Goal: Transaction & Acquisition: Purchase product/service

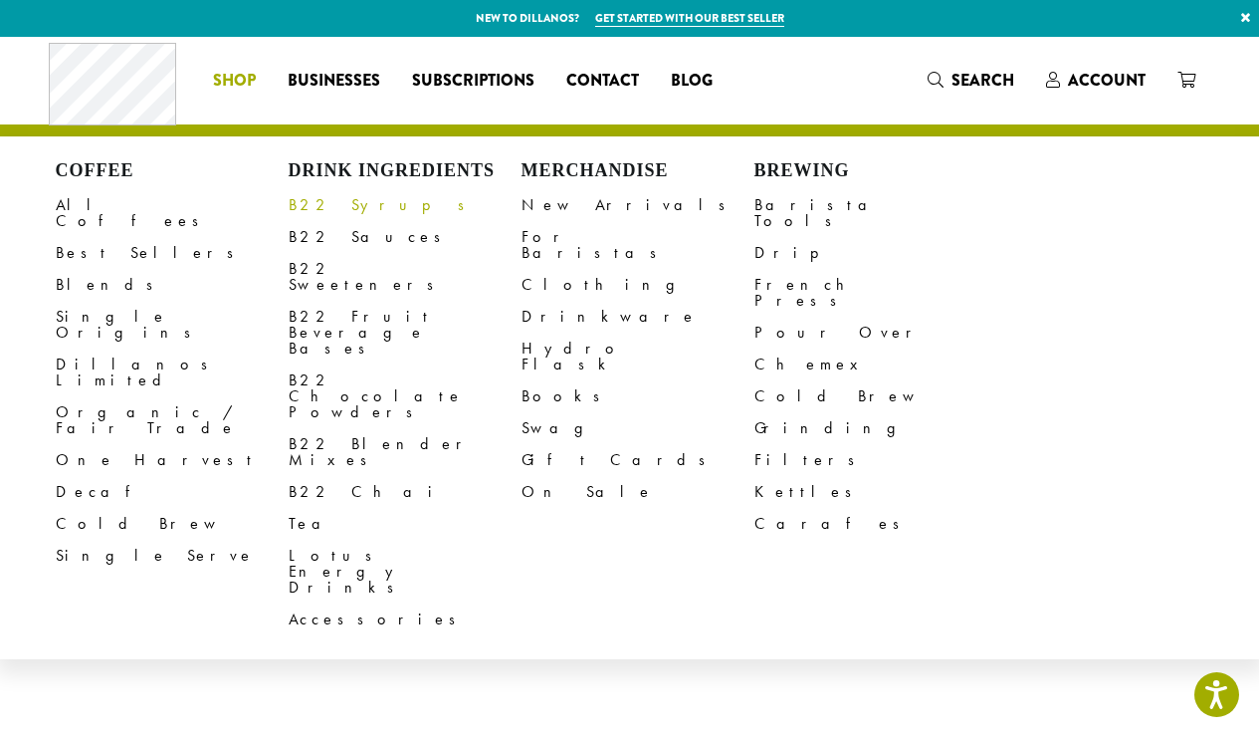
click at [328, 210] on link "B22 Syrups" at bounding box center [405, 205] width 233 height 32
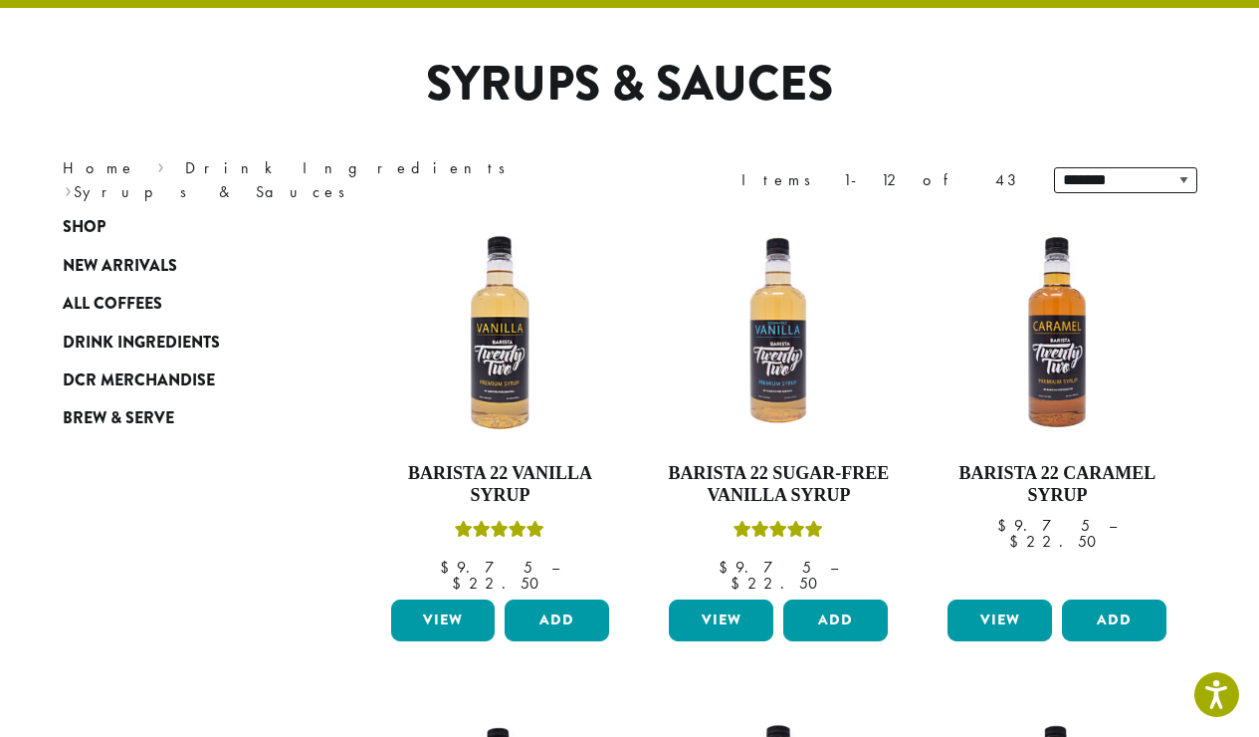
scroll to position [131, 0]
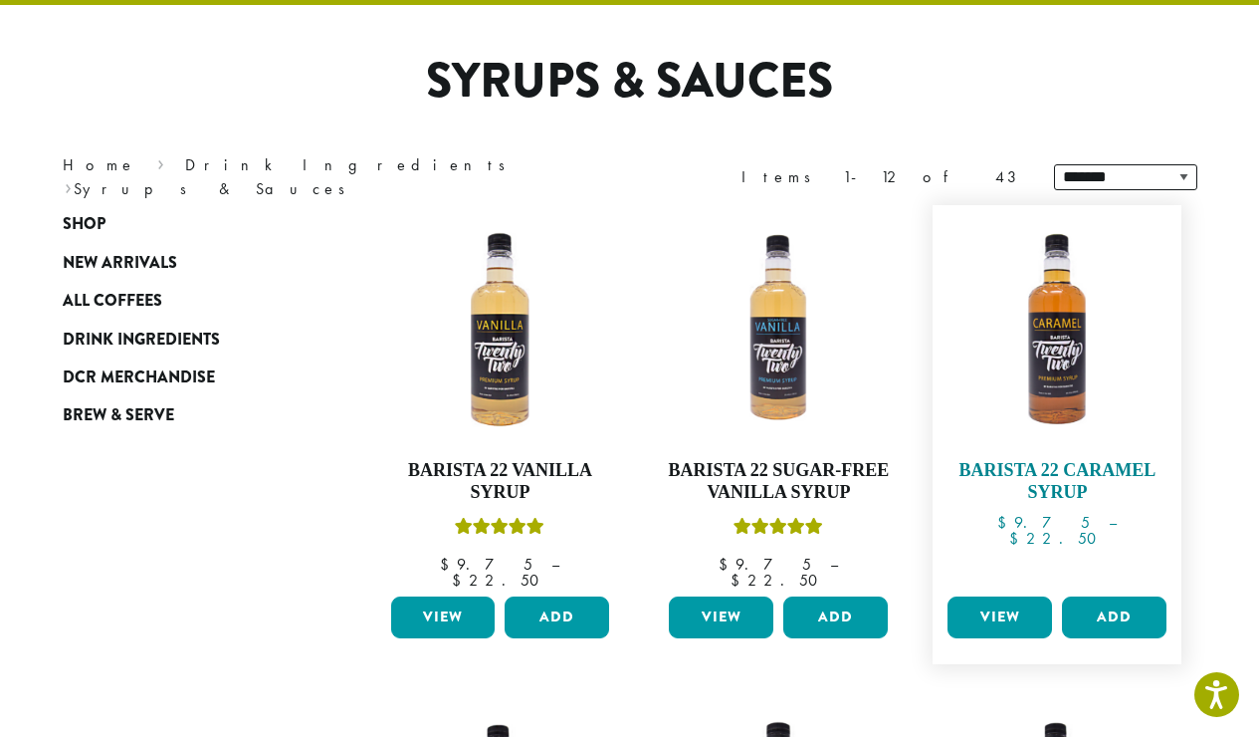
click at [1048, 350] on img at bounding box center [1057, 329] width 229 height 229
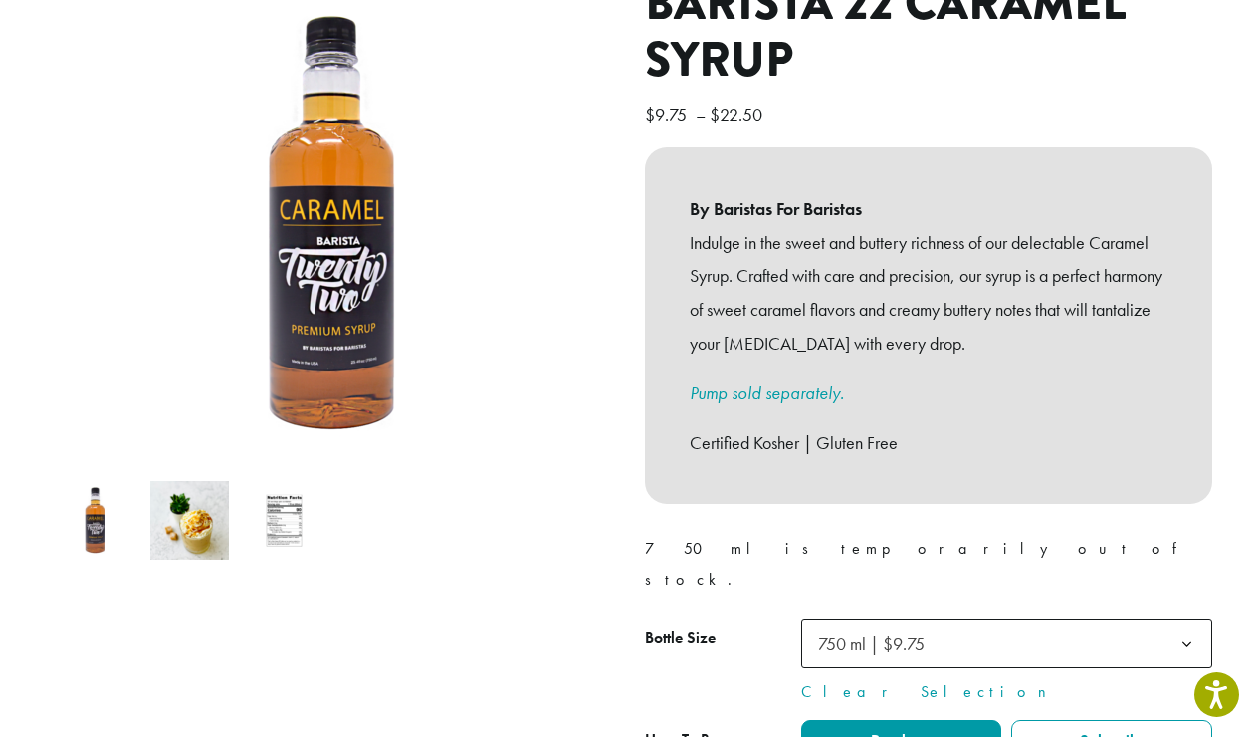
scroll to position [274, 0]
click at [285, 499] on img at bounding box center [284, 519] width 79 height 79
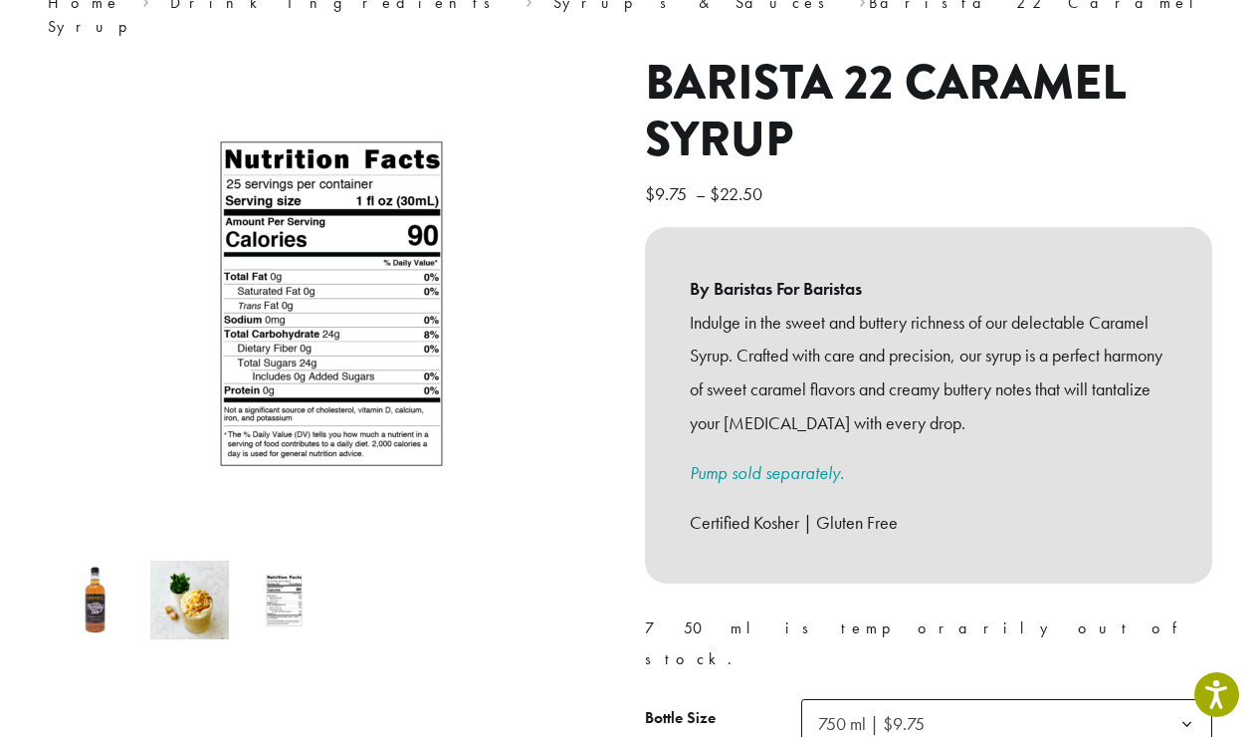
scroll to position [0, 0]
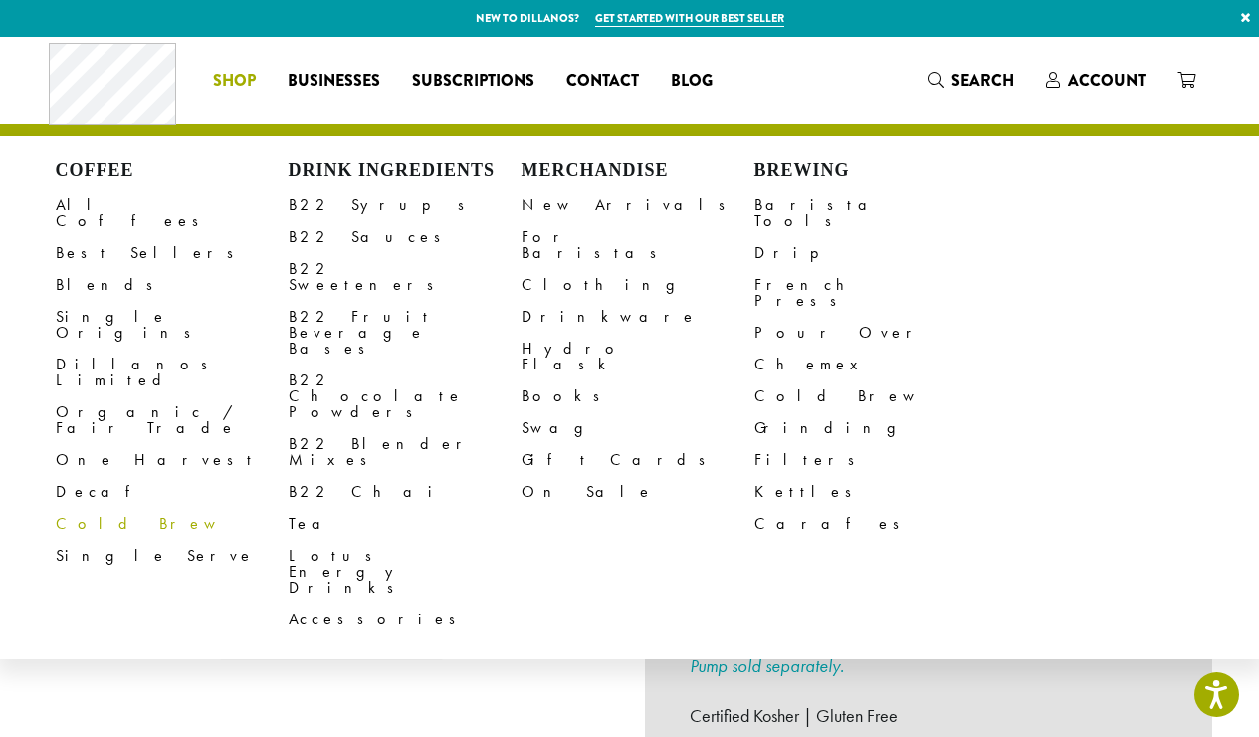
click at [110, 508] on link "Cold Brew" at bounding box center [172, 524] width 233 height 32
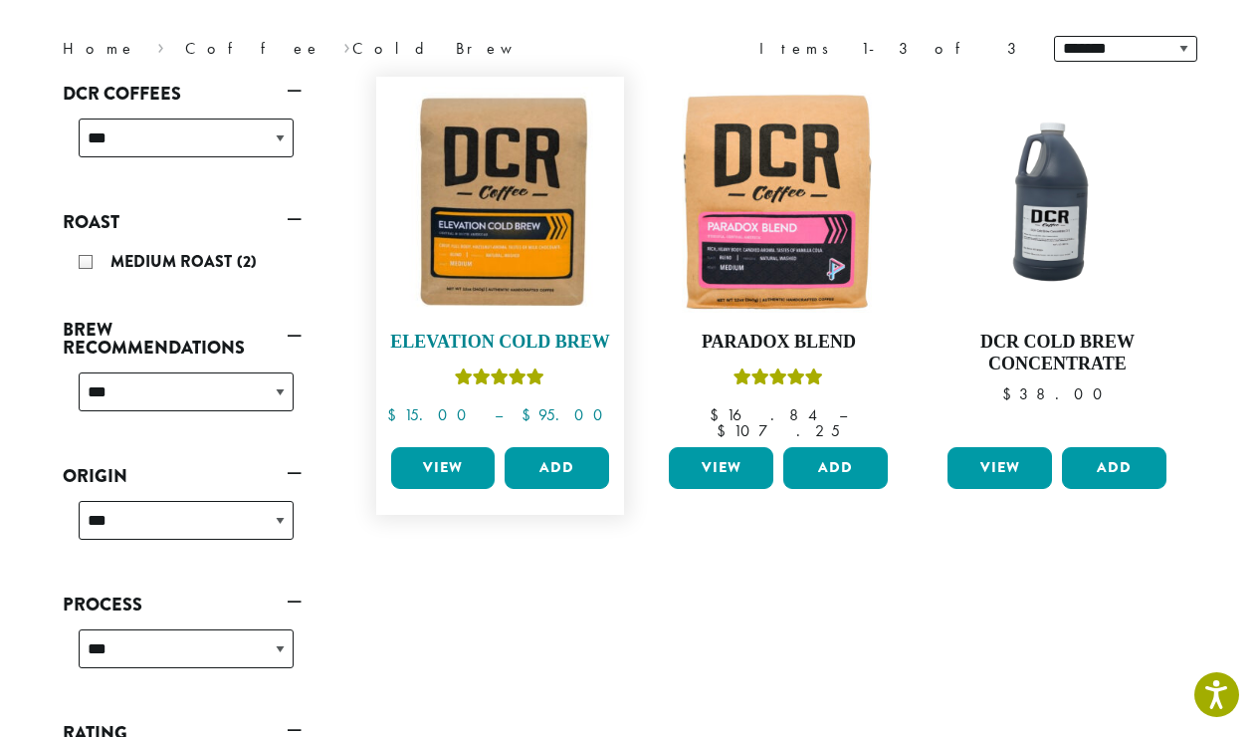
scroll to position [267, 0]
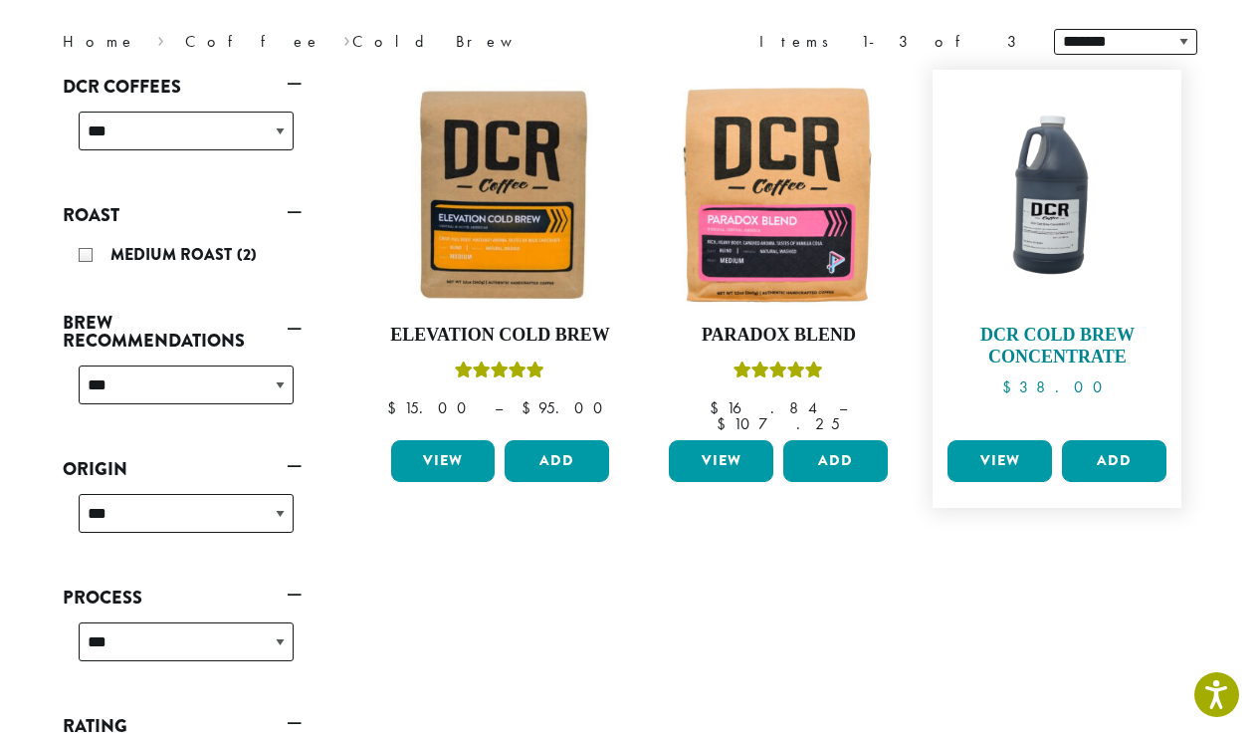
click at [1051, 198] on img at bounding box center [1057, 194] width 229 height 229
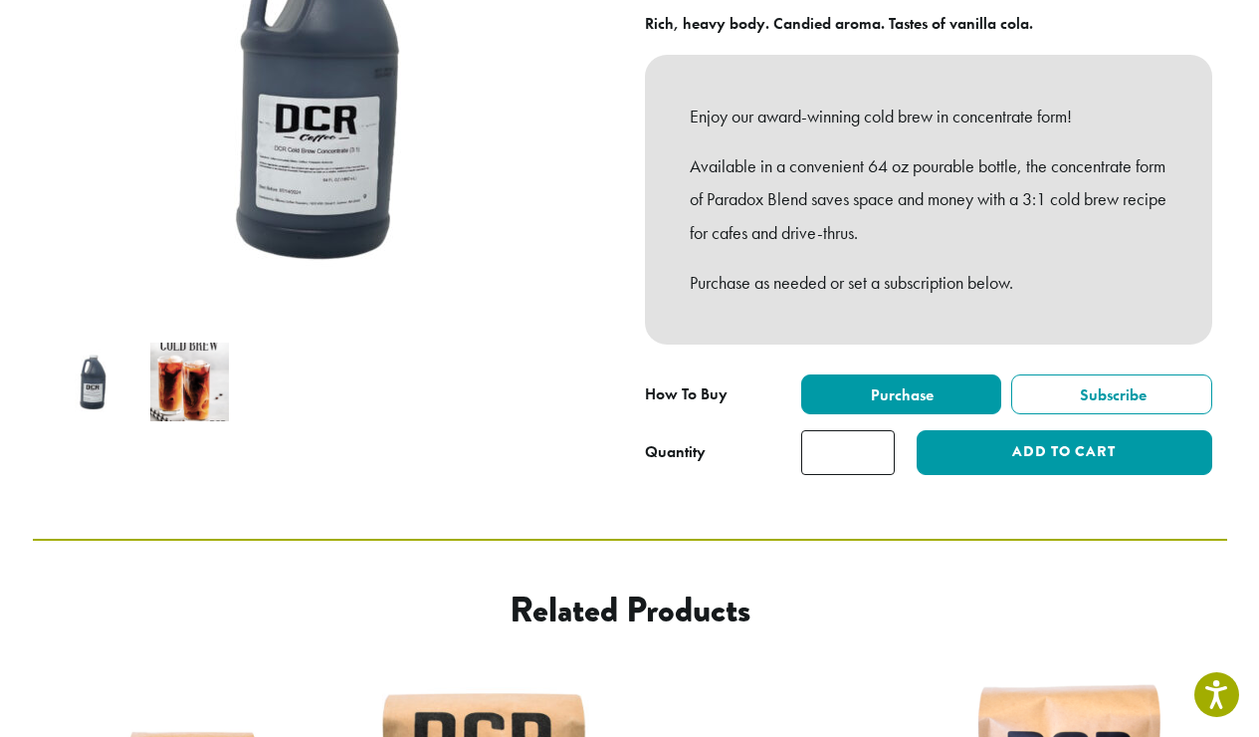
scroll to position [208, 0]
